Goal: Information Seeking & Learning: Learn about a topic

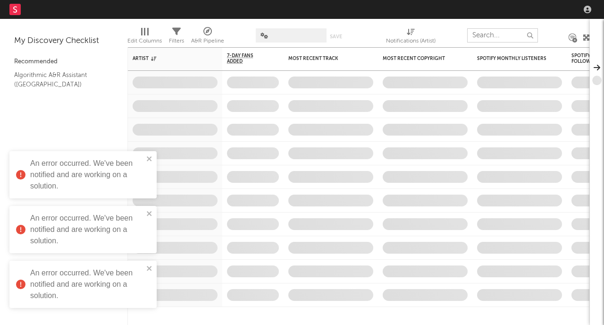
click at [499, 36] on input "text" at bounding box center [502, 35] width 71 height 14
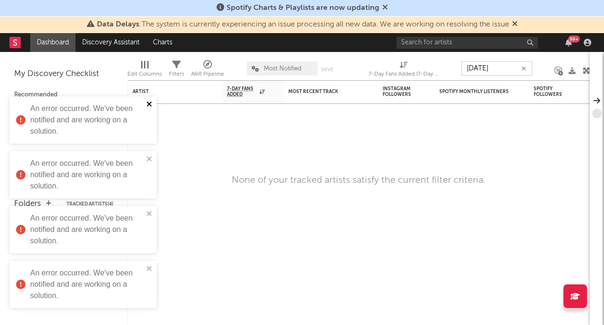
type input "[DATE]"
click at [147, 105] on icon "close" at bounding box center [149, 104] width 7 height 8
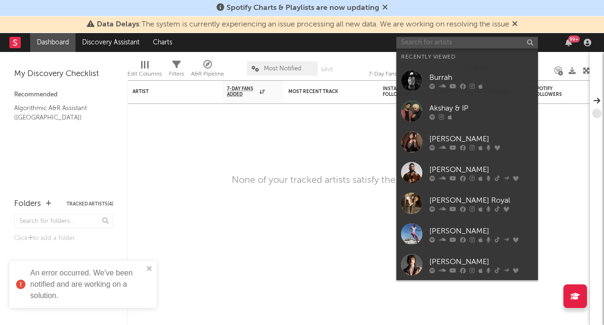
click at [414, 45] on input "text" at bounding box center [467, 43] width 142 height 12
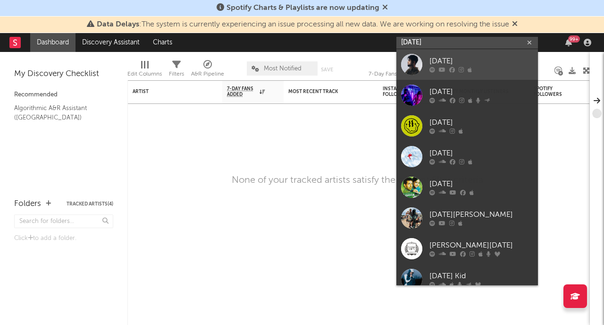
type input "[DATE]"
click at [445, 59] on div "[DATE]" at bounding box center [481, 61] width 104 height 11
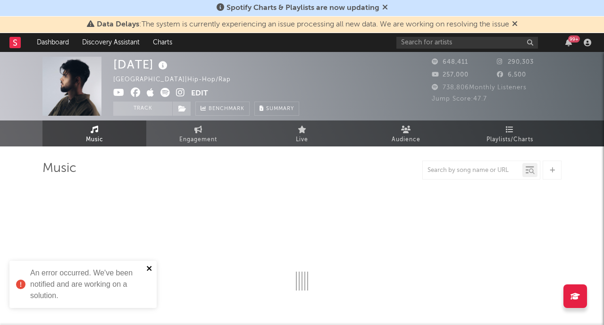
click at [149, 269] on icon "close" at bounding box center [149, 268] width 7 height 8
select select "6m"
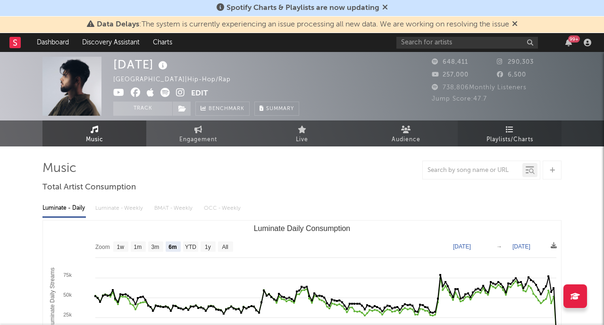
click at [515, 130] on link "Playlists/Charts" at bounding box center [510, 133] width 104 height 26
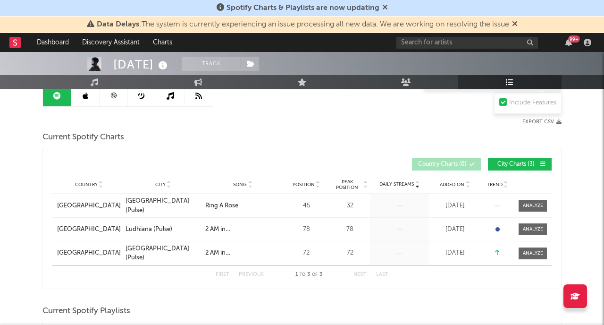
scroll to position [82, 0]
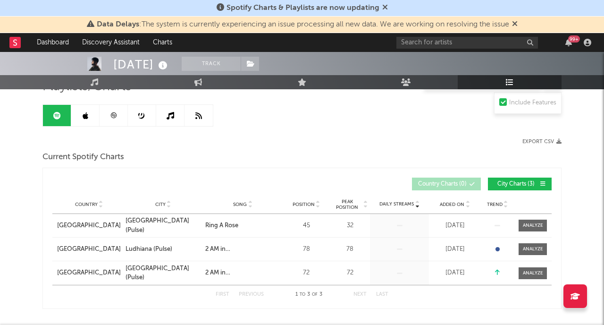
click at [516, 183] on span "City Charts ( 3 )" at bounding box center [515, 184] width 43 height 6
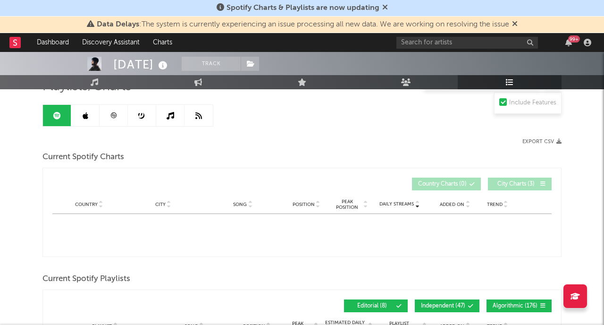
click at [516, 183] on span "City Charts ( 3 )" at bounding box center [515, 184] width 43 height 6
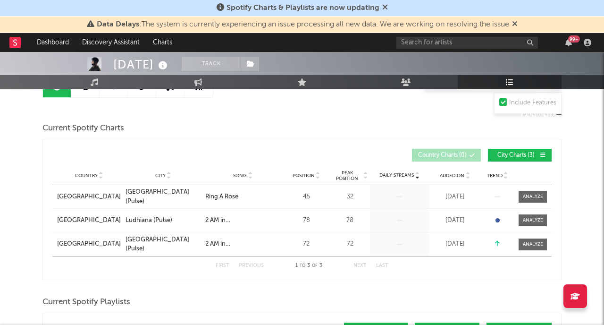
scroll to position [111, 0]
click at [227, 194] on div "Ring A Rose" at bounding box center [221, 196] width 33 height 9
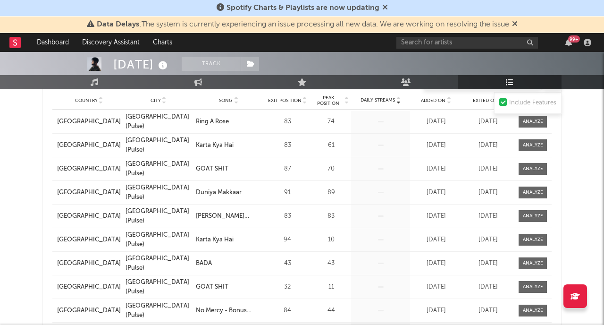
scroll to position [699, 0]
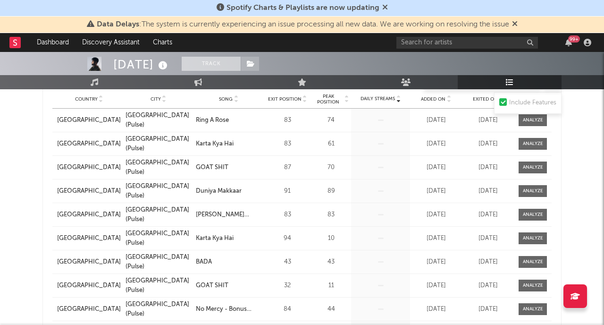
click at [224, 64] on button "Track" at bounding box center [211, 64] width 59 height 14
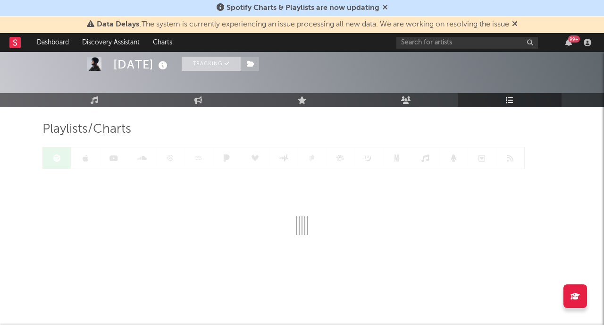
click at [225, 64] on icon at bounding box center [227, 63] width 5 height 5
click at [225, 65] on icon at bounding box center [227, 63] width 5 height 5
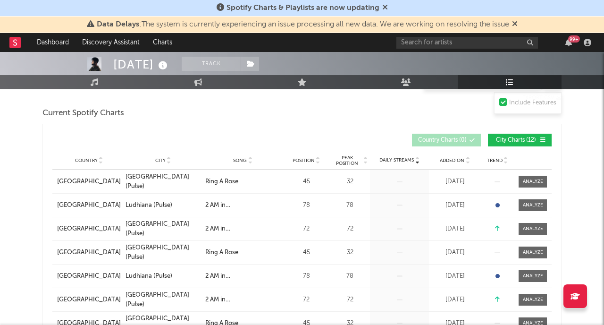
scroll to position [125, 0]
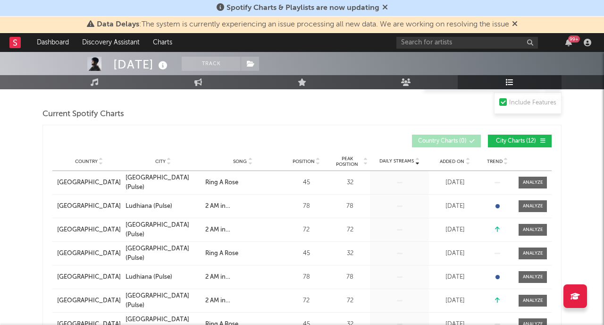
click at [466, 159] on icon at bounding box center [467, 160] width 5 height 4
click at [468, 163] on icon at bounding box center [467, 163] width 5 height 4
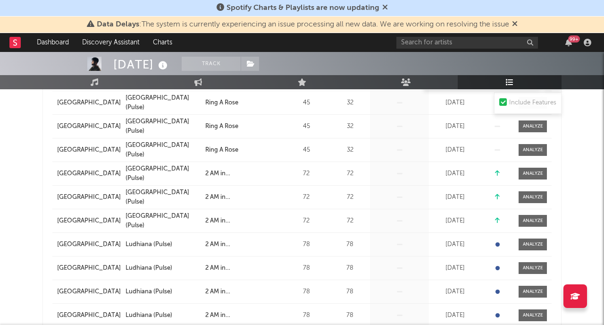
scroll to position [103, 0]
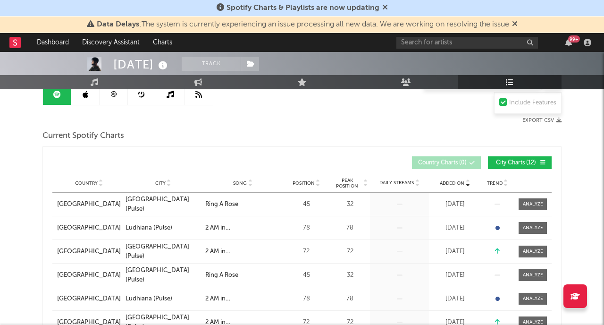
click at [466, 186] on icon at bounding box center [467, 185] width 5 height 4
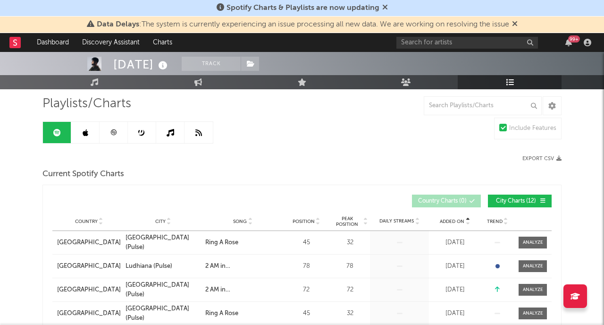
scroll to position [0, 0]
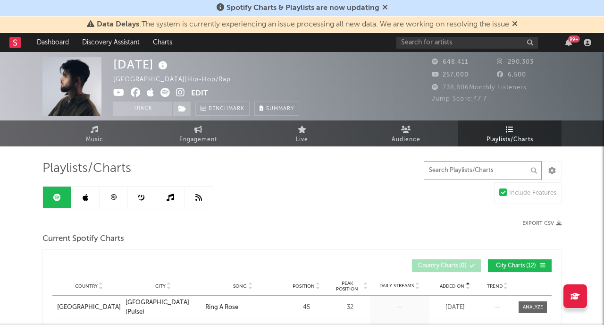
click at [464, 169] on input "text" at bounding box center [483, 170] width 118 height 19
type input "VIRAL"
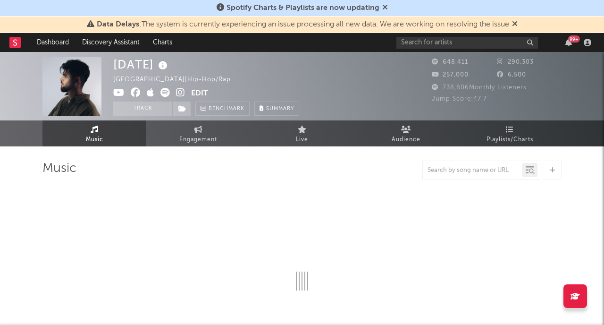
select select "6m"
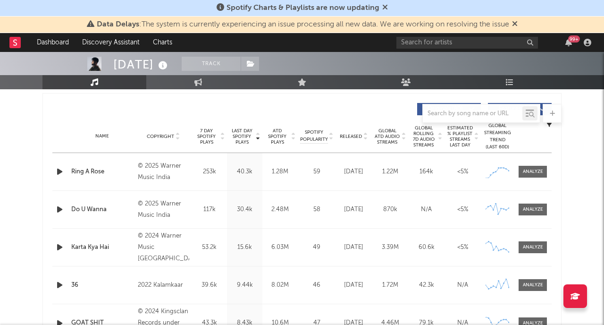
scroll to position [351, 0]
click at [83, 171] on div "Ring A Rose" at bounding box center [102, 172] width 62 height 9
click at [352, 113] on div at bounding box center [301, 113] width 519 height 19
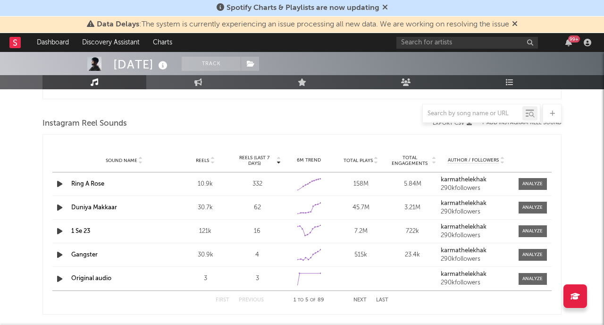
scroll to position [844, 0]
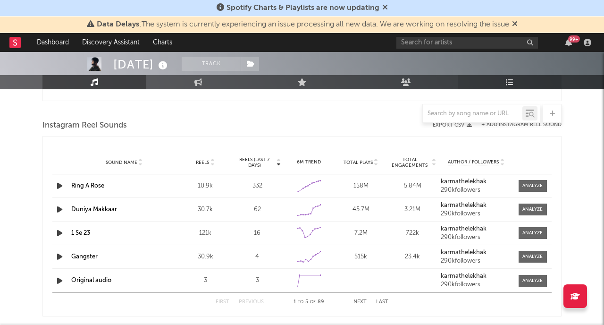
click at [513, 82] on icon at bounding box center [510, 82] width 8 height 8
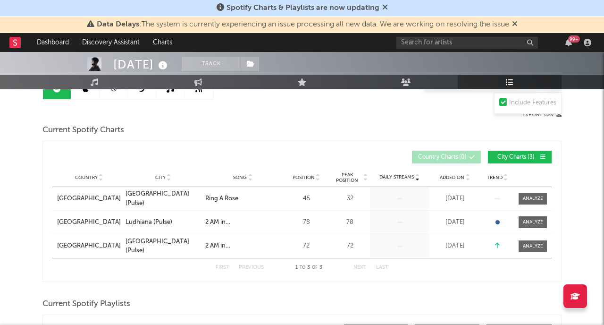
scroll to position [108, 0]
